Goal: Task Accomplishment & Management: Use online tool/utility

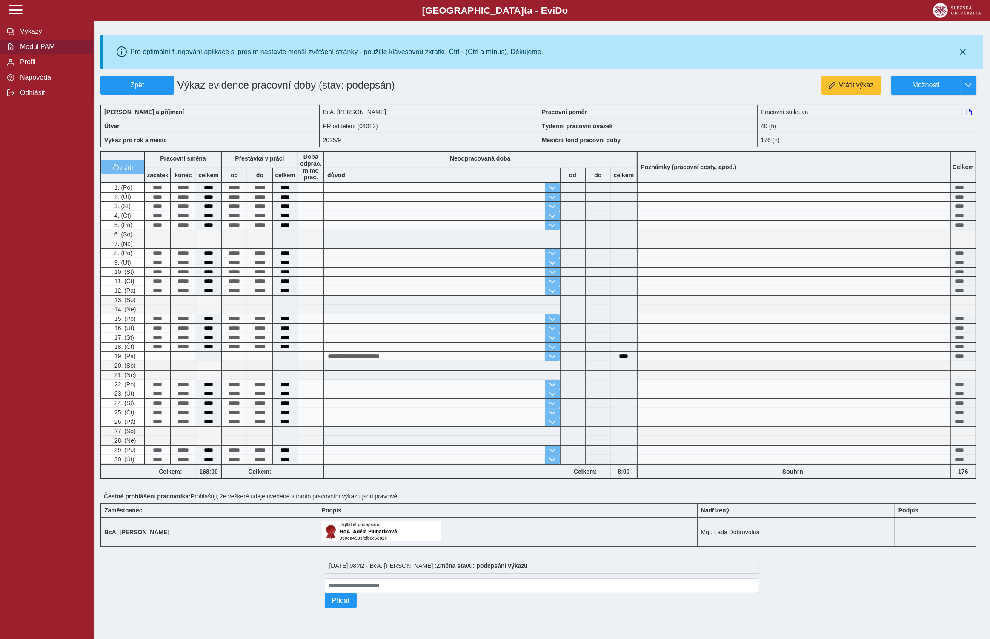
click at [38, 49] on span "Modul PAM" at bounding box center [51, 47] width 69 height 8
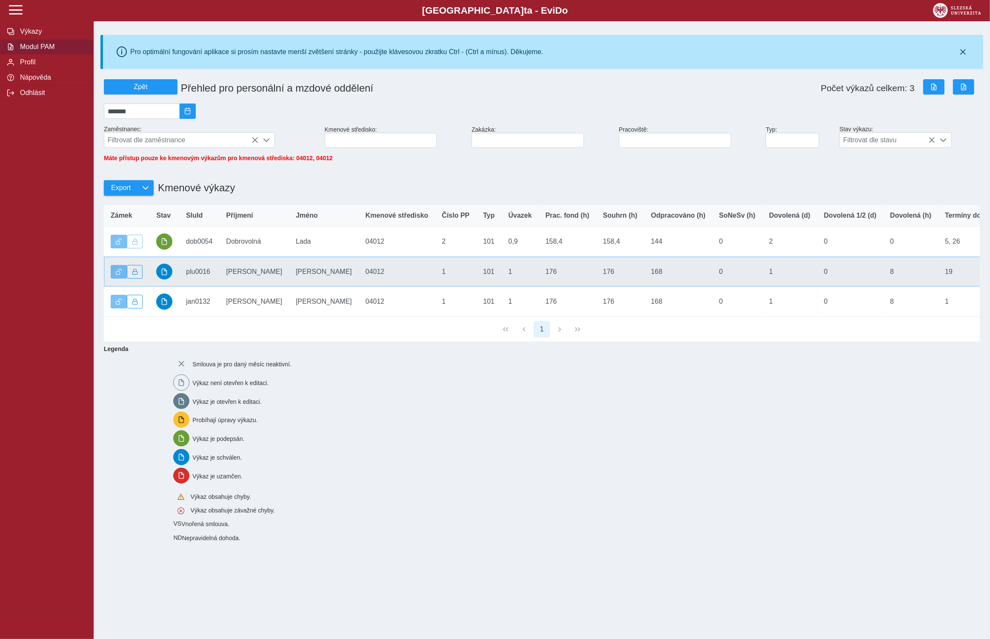
click at [251, 272] on td "Příjmení Pluhaříková" at bounding box center [254, 271] width 70 height 30
click at [166, 272] on span "button" at bounding box center [164, 271] width 7 height 7
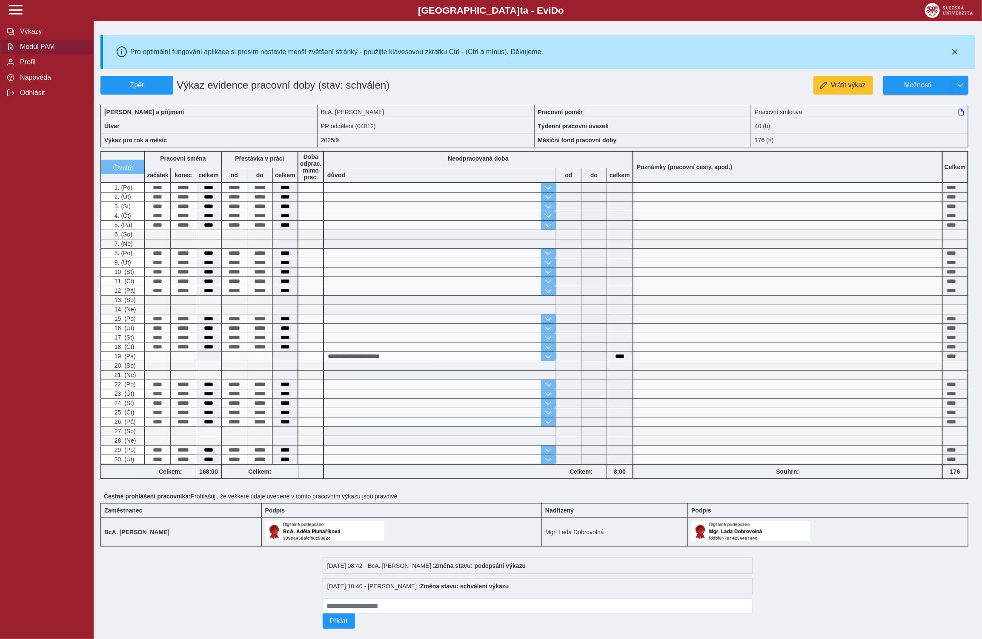
click at [40, 49] on span "Modul PAM" at bounding box center [51, 47] width 69 height 8
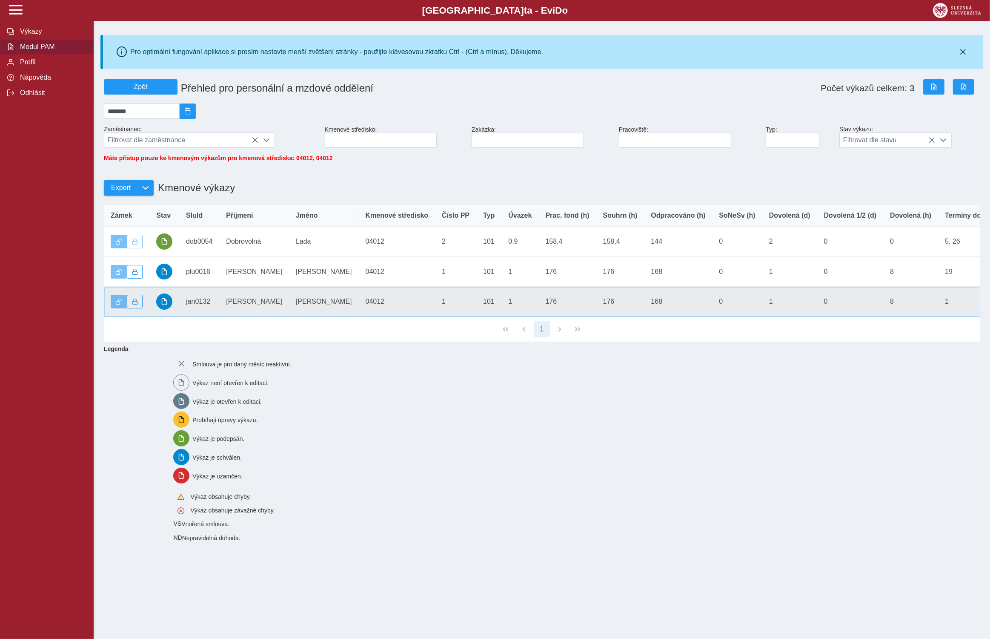
click at [255, 303] on td "Příjmení Štěpánková" at bounding box center [254, 301] width 70 height 30
click at [166, 301] on span "button" at bounding box center [164, 301] width 7 height 7
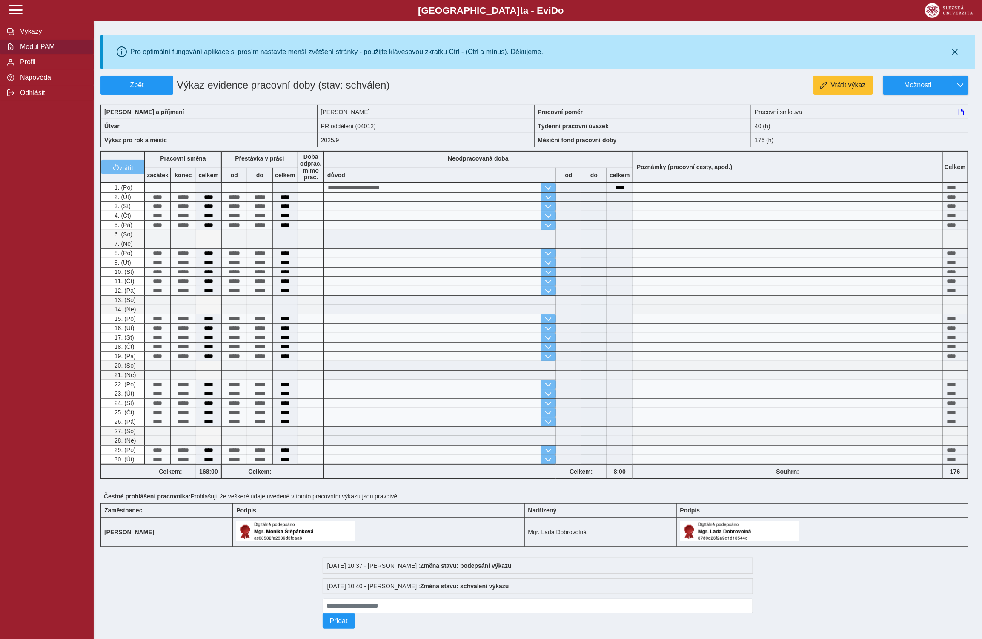
click at [34, 46] on span "Modul PAM" at bounding box center [51, 47] width 69 height 8
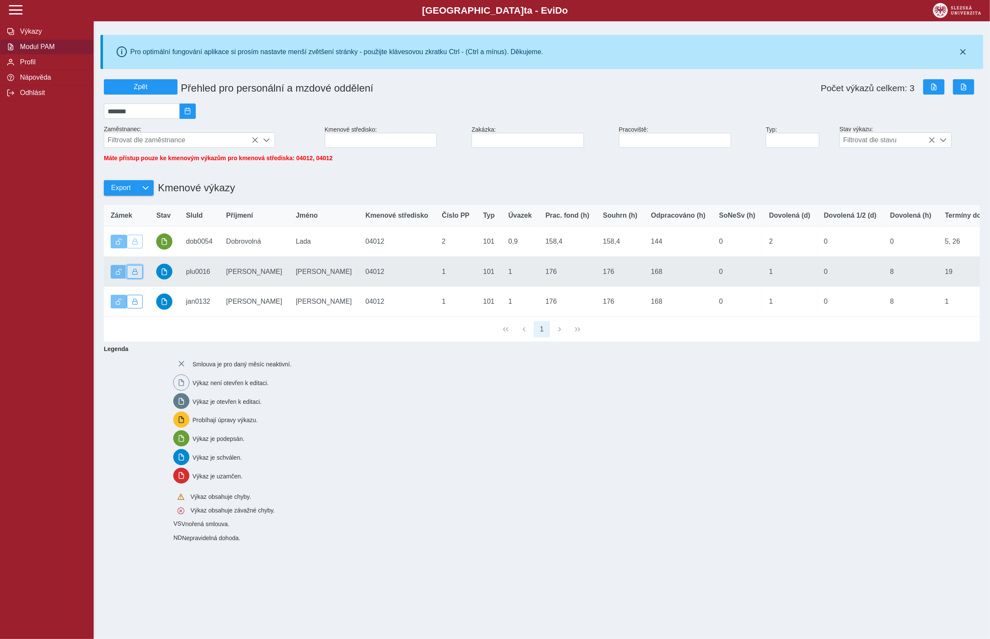
click at [136, 272] on span "button" at bounding box center [135, 272] width 6 height 6
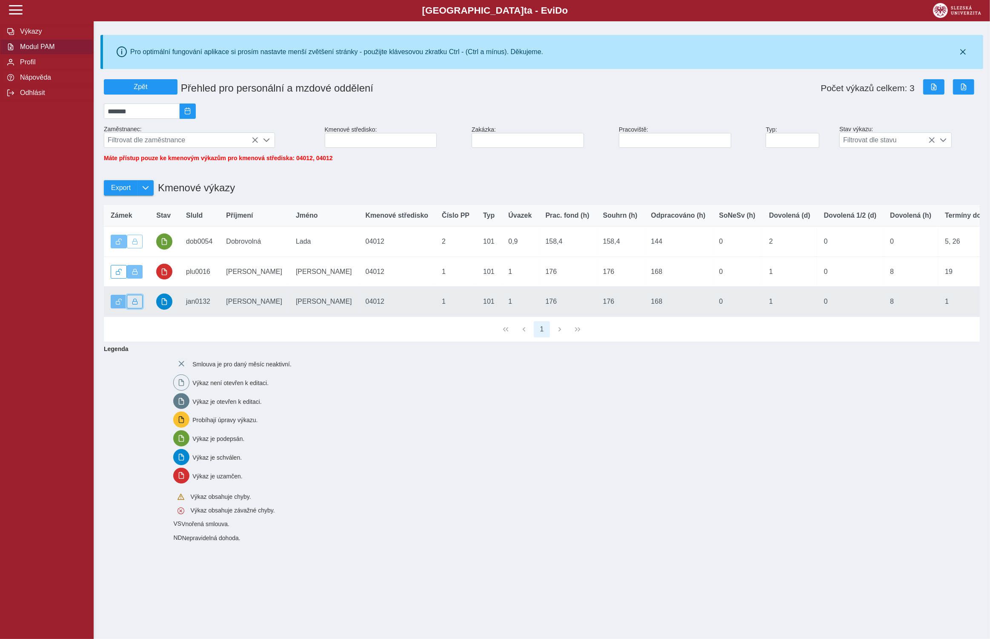
click at [135, 304] on span "button" at bounding box center [135, 301] width 6 height 6
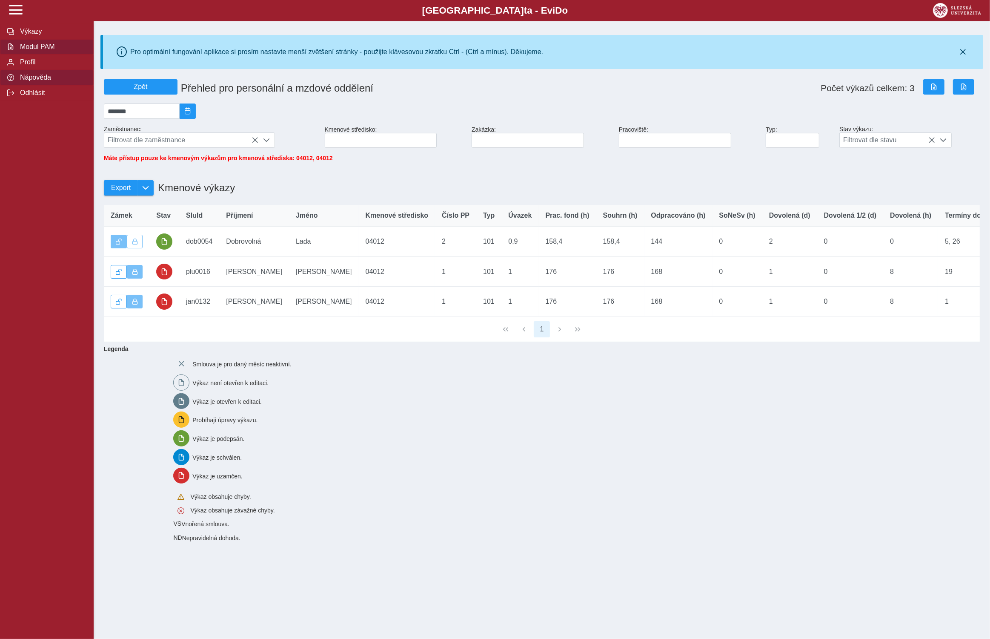
click at [37, 77] on span "Nápověda" at bounding box center [51, 78] width 69 height 8
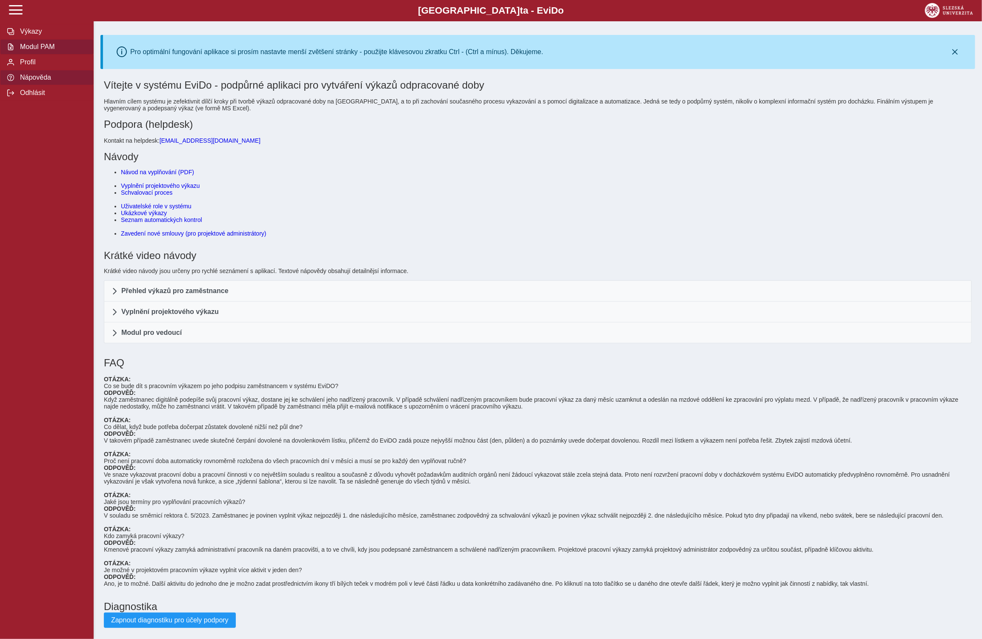
click at [29, 46] on span "Modul PAM" at bounding box center [51, 47] width 69 height 8
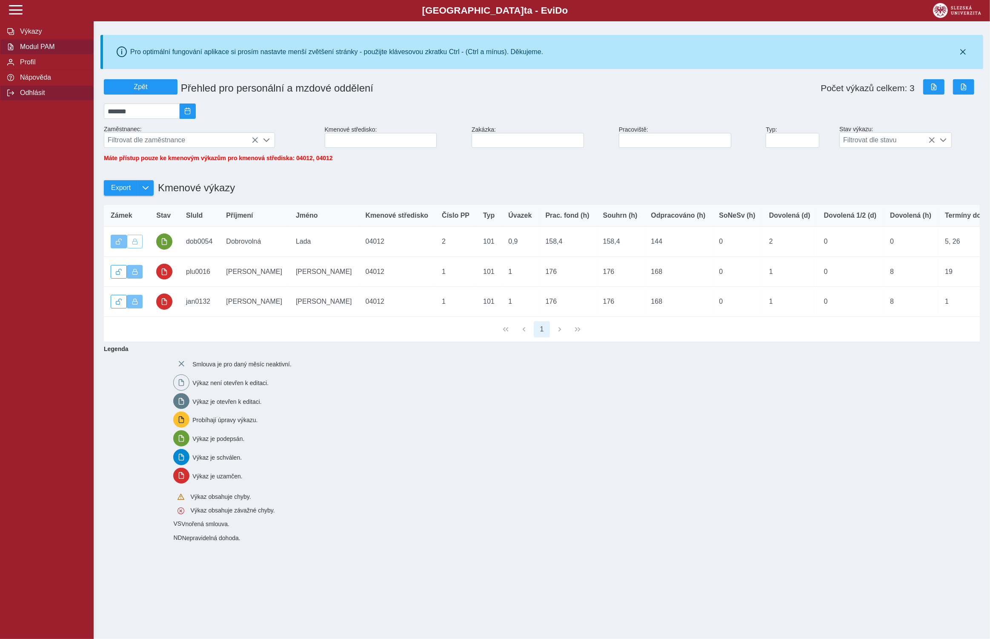
click at [35, 92] on span "Odhlásit" at bounding box center [51, 93] width 69 height 8
